Goal: Transaction & Acquisition: Purchase product/service

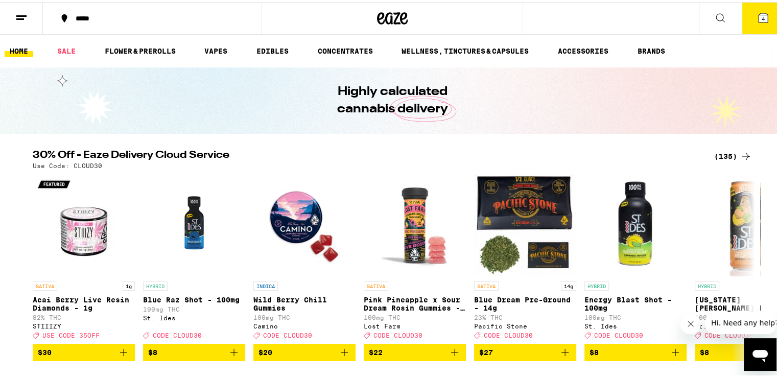
click at [730, 153] on div "(135)" at bounding box center [733, 154] width 38 height 12
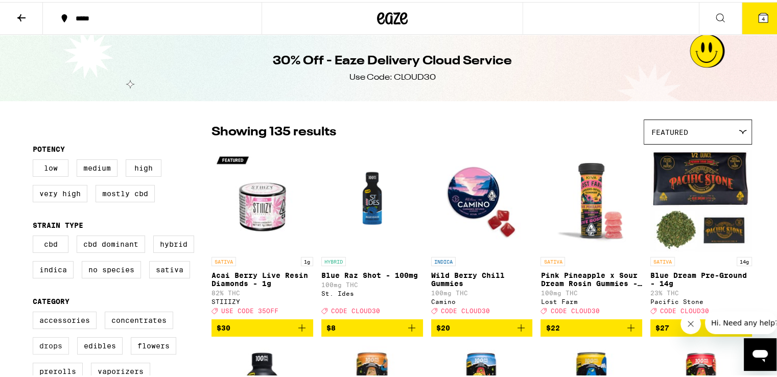
click at [57, 348] on label "Drops" at bounding box center [51, 343] width 36 height 17
click at [35, 312] on input "Drops" at bounding box center [35, 311] width 1 height 1
checkbox input "true"
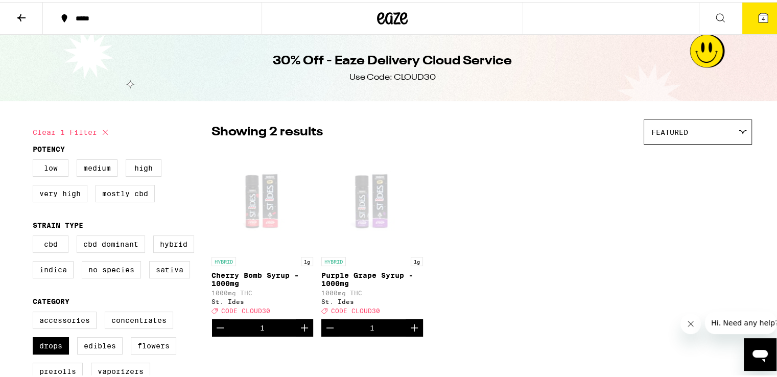
click at [762, 17] on span "4" at bounding box center [763, 17] width 3 height 6
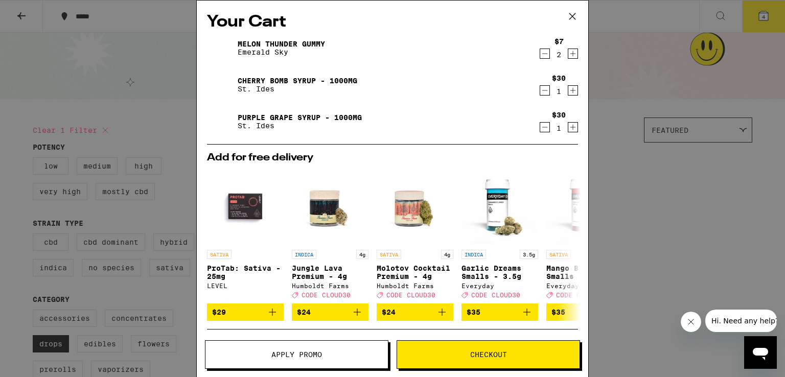
click at [540, 52] on icon "Decrement" at bounding box center [544, 54] width 9 height 12
click at [540, 50] on icon "Decrement" at bounding box center [544, 54] width 9 height 12
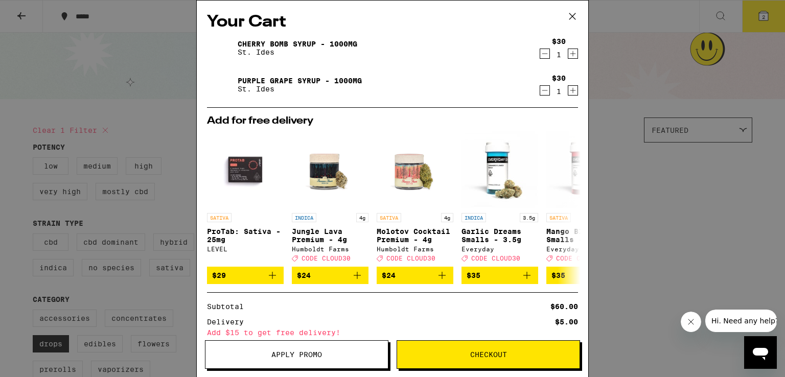
click at [568, 89] on icon "Increment" at bounding box center [572, 90] width 9 height 12
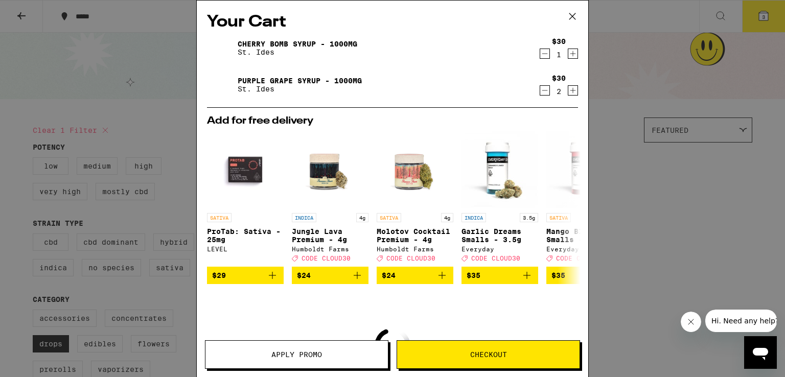
click at [568, 50] on icon "Increment" at bounding box center [572, 54] width 9 height 12
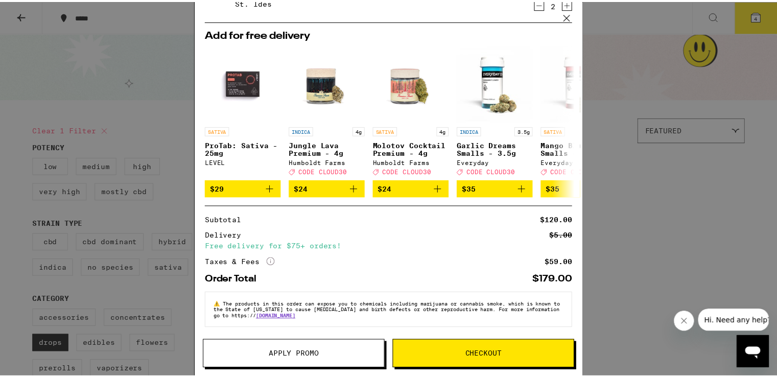
scroll to position [93, 0]
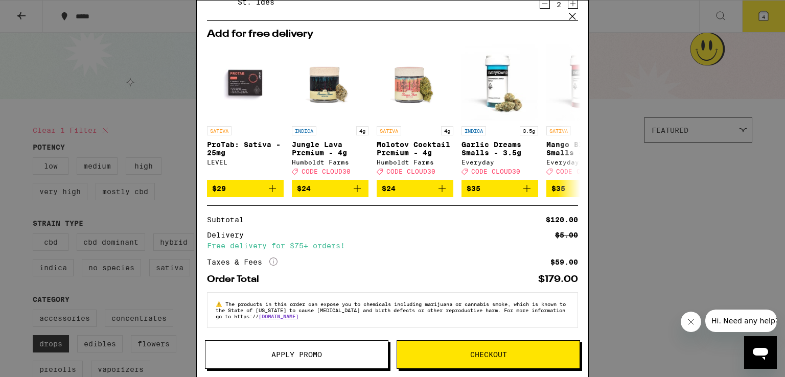
click at [474, 357] on span "Checkout" at bounding box center [488, 354] width 37 height 7
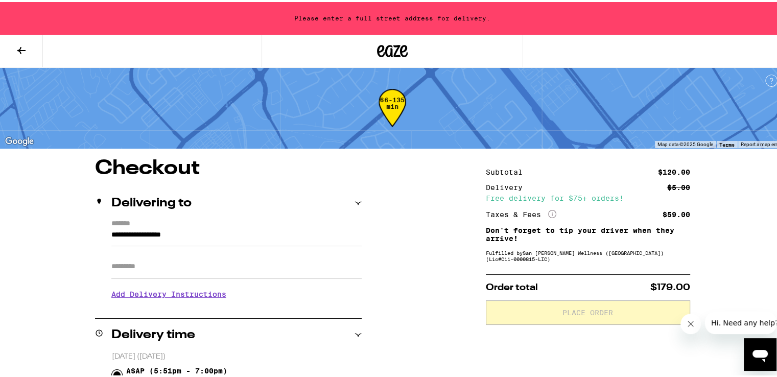
click at [377, 54] on icon at bounding box center [381, 49] width 8 height 12
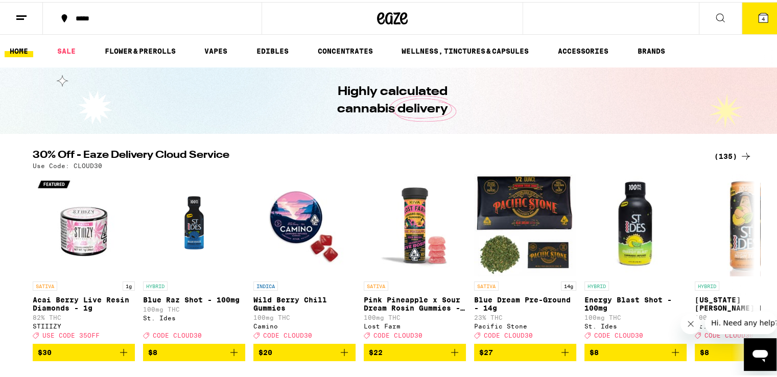
click at [758, 19] on icon at bounding box center [763, 16] width 12 height 12
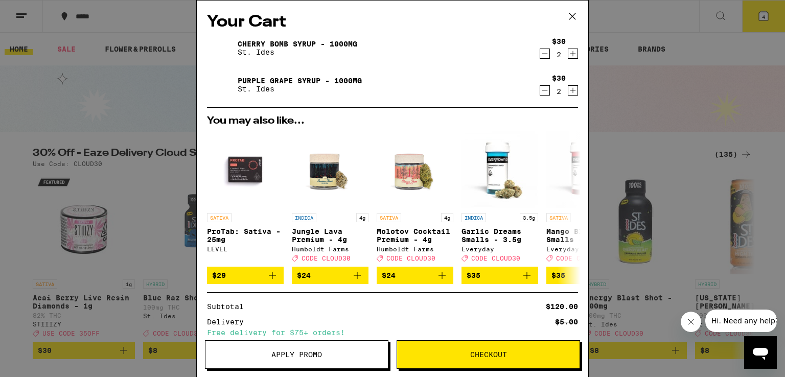
click at [338, 353] on span "Apply Promo" at bounding box center [296, 354] width 182 height 7
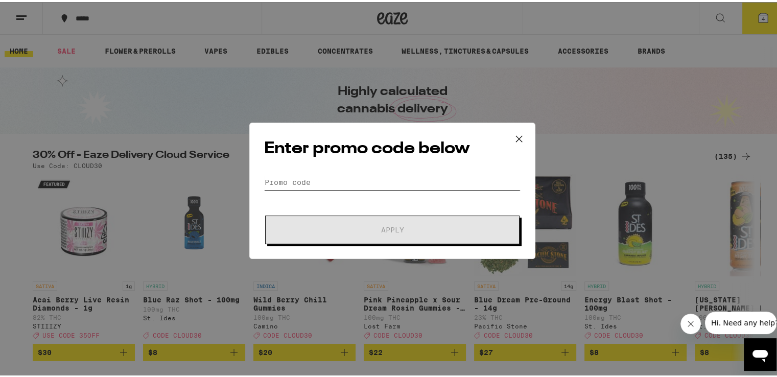
click at [350, 182] on input "Promo Code" at bounding box center [392, 180] width 257 height 15
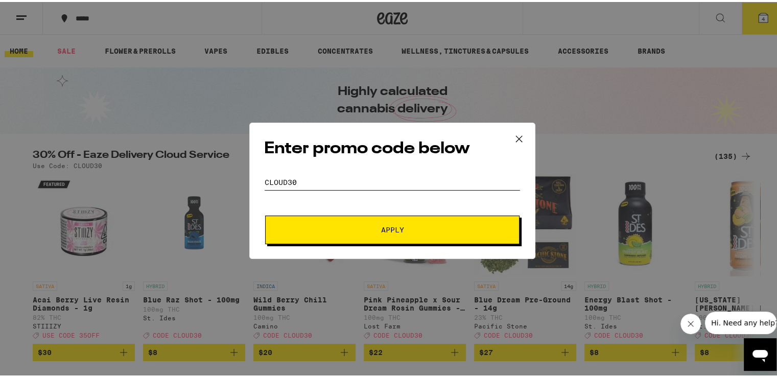
type input "cloud30"
click at [372, 227] on span "Apply" at bounding box center [393, 227] width 184 height 7
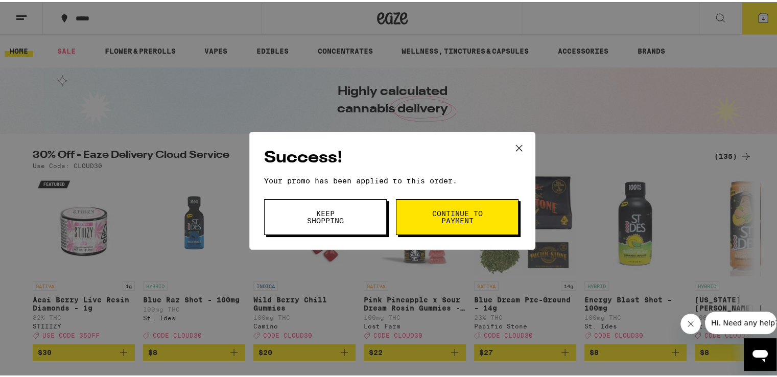
click at [461, 208] on span "Continue to payment" at bounding box center [457, 215] width 52 height 14
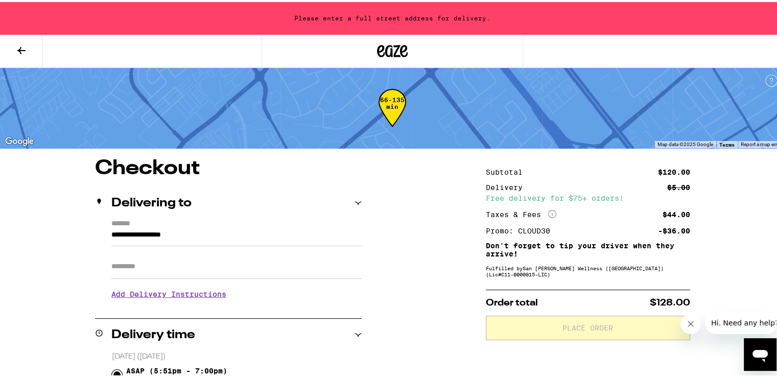
click at [392, 50] on icon at bounding box center [392, 49] width 15 height 12
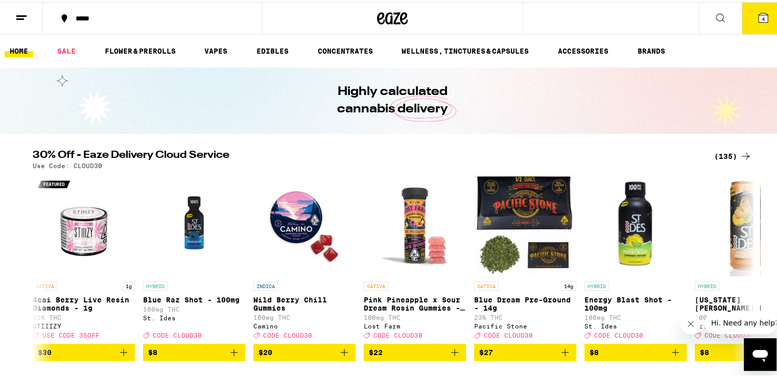
click at [763, 15] on button "4" at bounding box center [763, 17] width 43 height 32
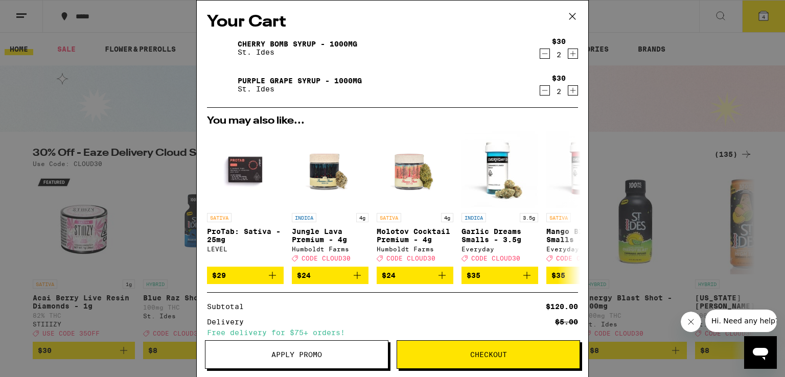
click at [540, 54] on icon "Decrement" at bounding box center [544, 54] width 9 height 12
click at [486, 353] on span "Checkout" at bounding box center [488, 354] width 37 height 7
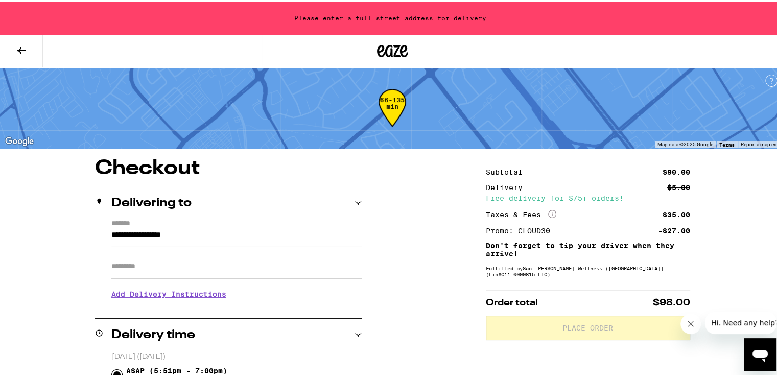
click at [400, 52] on icon at bounding box center [392, 49] width 31 height 18
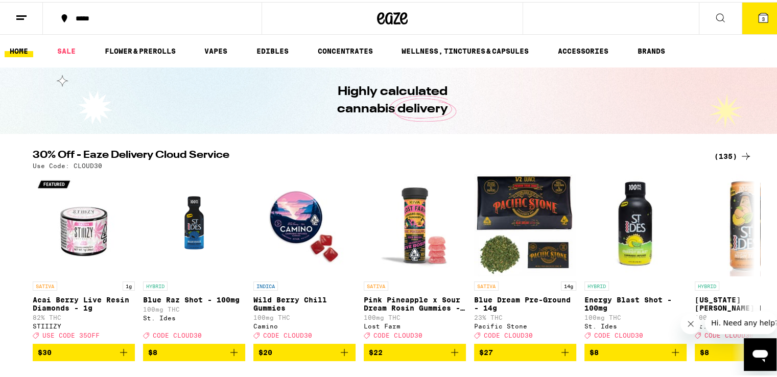
click at [724, 155] on div "(135)" at bounding box center [733, 154] width 38 height 12
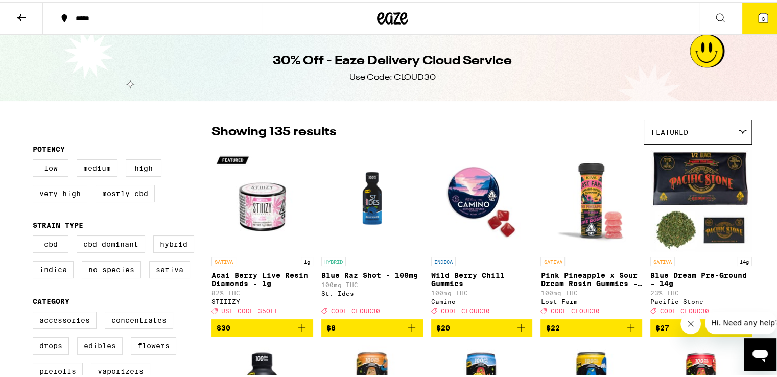
click at [108, 348] on label "Edibles" at bounding box center [99, 343] width 45 height 17
click at [35, 312] on input "Edibles" at bounding box center [35, 311] width 1 height 1
checkbox input "true"
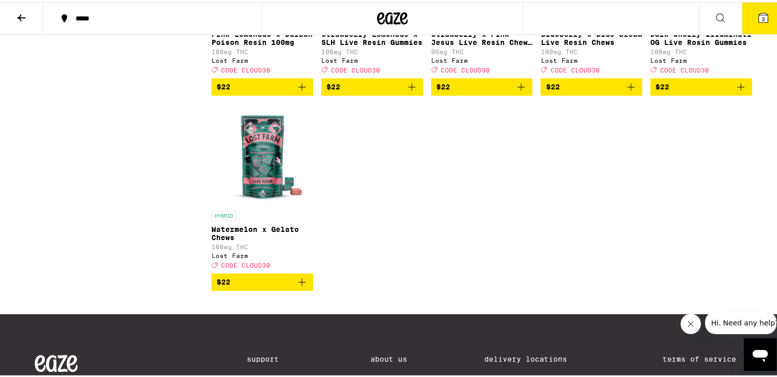
scroll to position [1414, 0]
